Goal: Transaction & Acquisition: Book appointment/travel/reservation

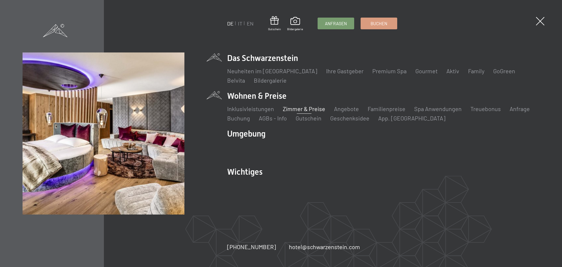
click at [312, 110] on link "Zimmer & Preise" at bounding box center [304, 108] width 42 height 7
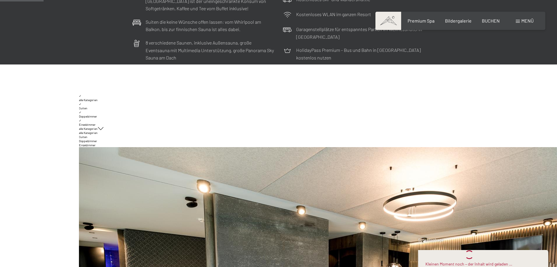
scroll to position [263, 0]
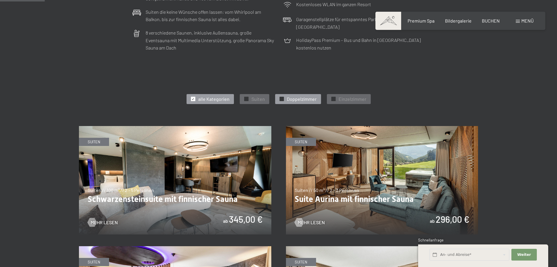
click at [282, 99] on span "✓" at bounding box center [282, 99] width 2 height 4
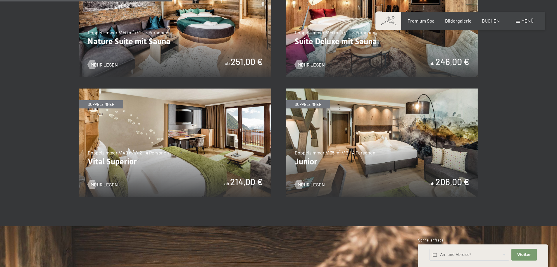
scroll to position [439, 0]
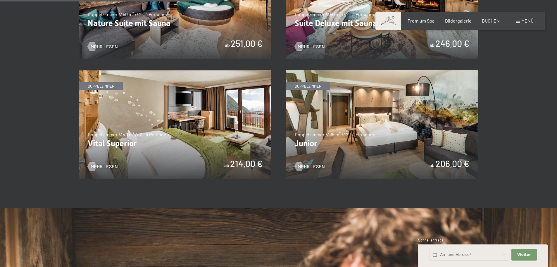
click at [195, 124] on img at bounding box center [175, 124] width 193 height 108
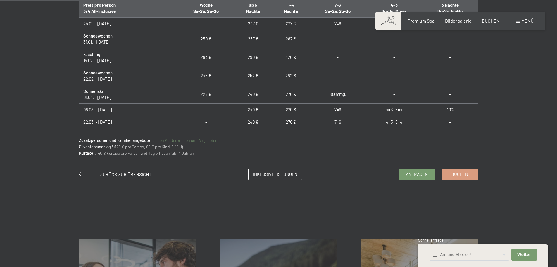
scroll to position [293, 0]
